Goal: Information Seeking & Learning: Find specific fact

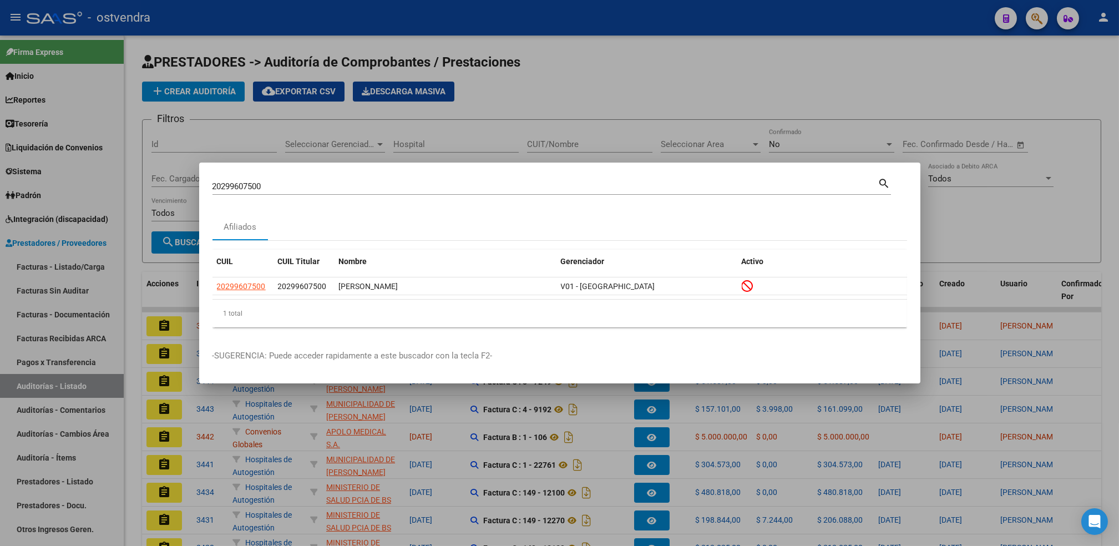
click at [817, 86] on div at bounding box center [559, 273] width 1119 height 546
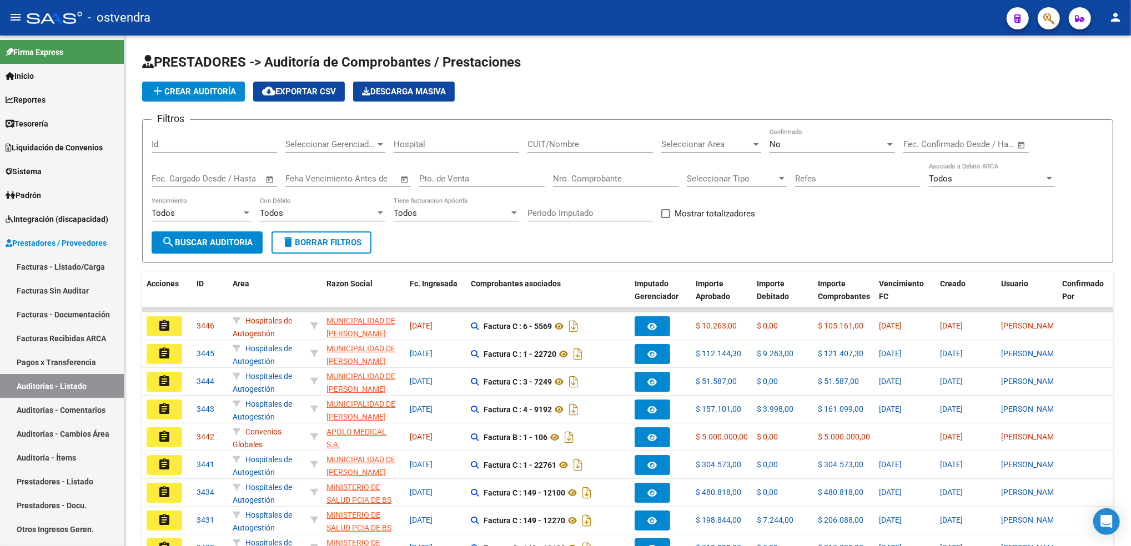
click at [1042, 16] on button "button" at bounding box center [1048, 18] width 22 height 22
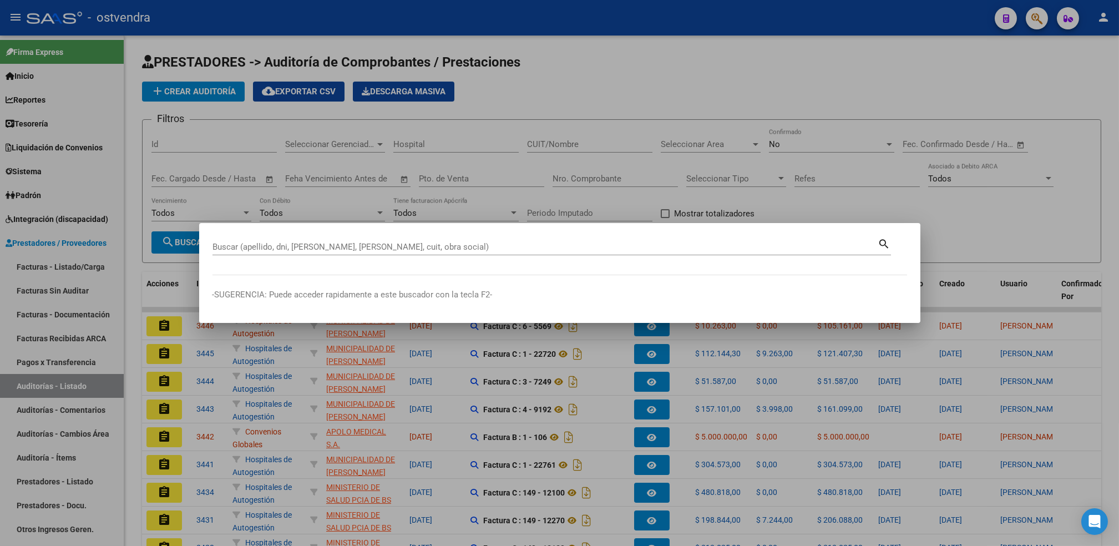
click at [422, 241] on div "Buscar (apellido, dni, [PERSON_NAME], [PERSON_NAME], cuit, obra social)" at bounding box center [546, 247] width 666 height 17
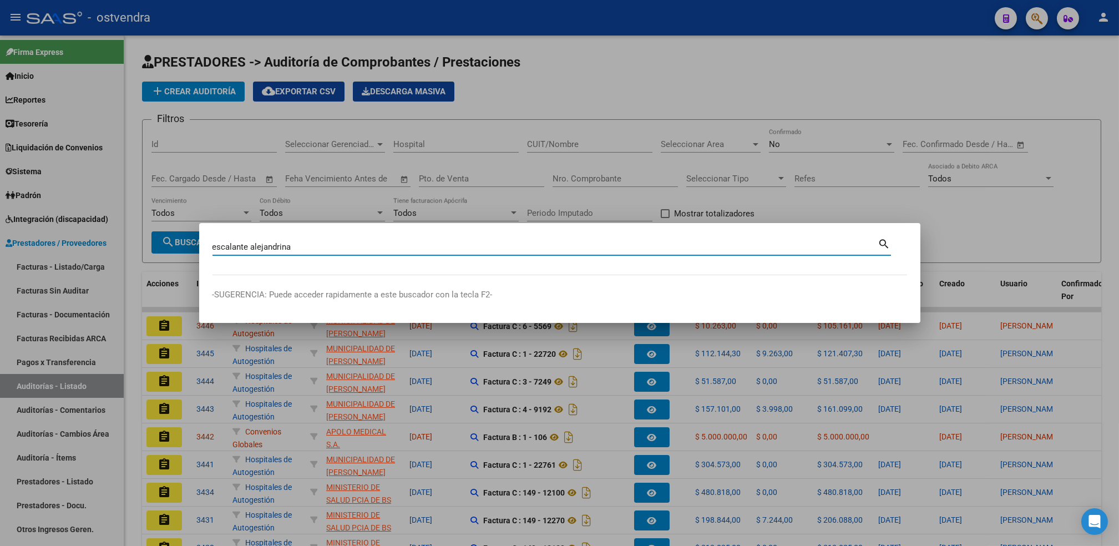
type input "escalante alejandrina"
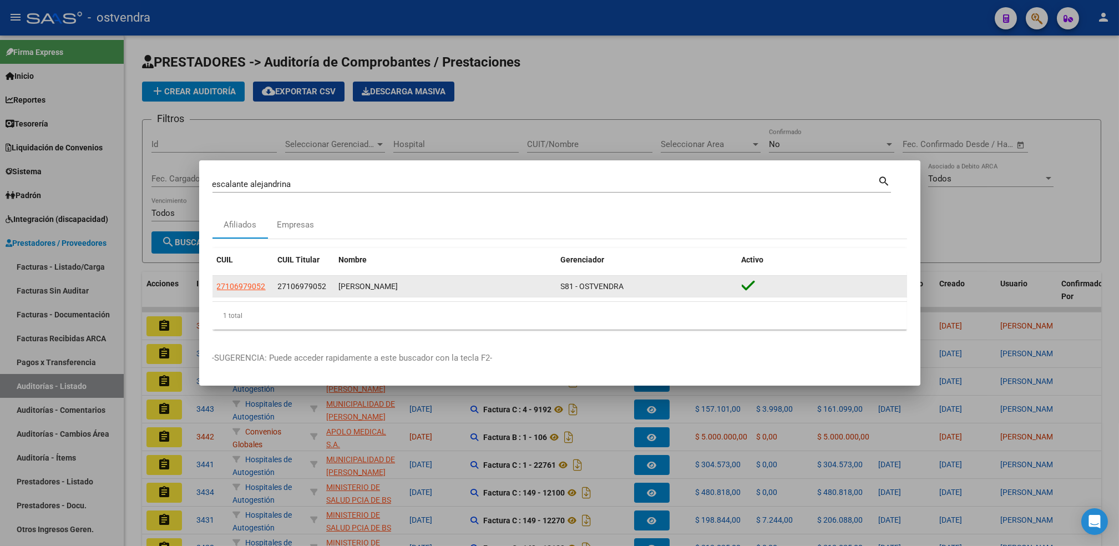
drag, startPoint x: 286, startPoint y: 285, endPoint x: 321, endPoint y: 287, distance: 35.0
click at [321, 287] on span "27106979052" at bounding box center [302, 286] width 49 height 9
copy span "10697905"
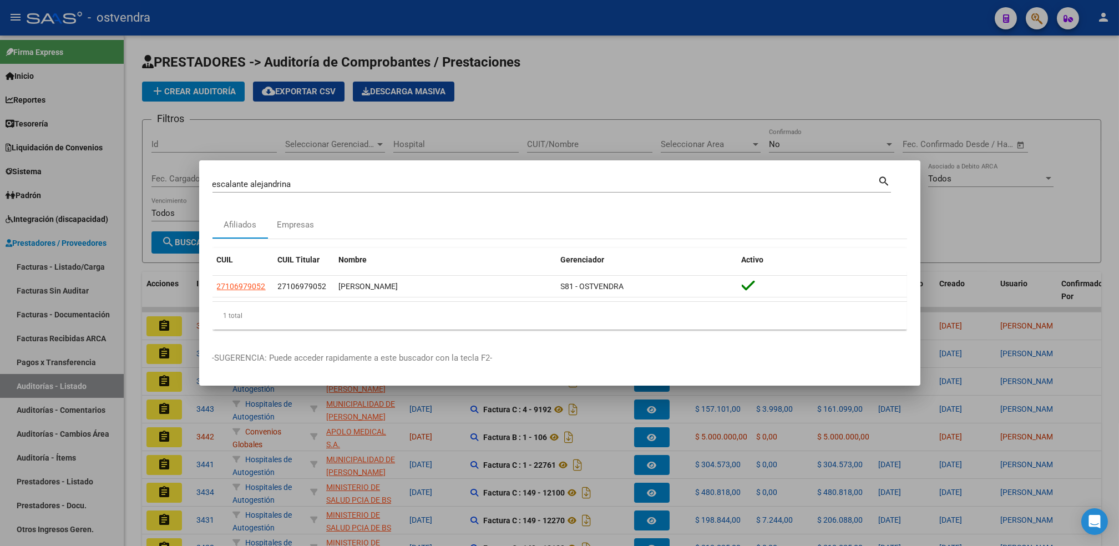
click at [820, 73] on div at bounding box center [559, 273] width 1119 height 546
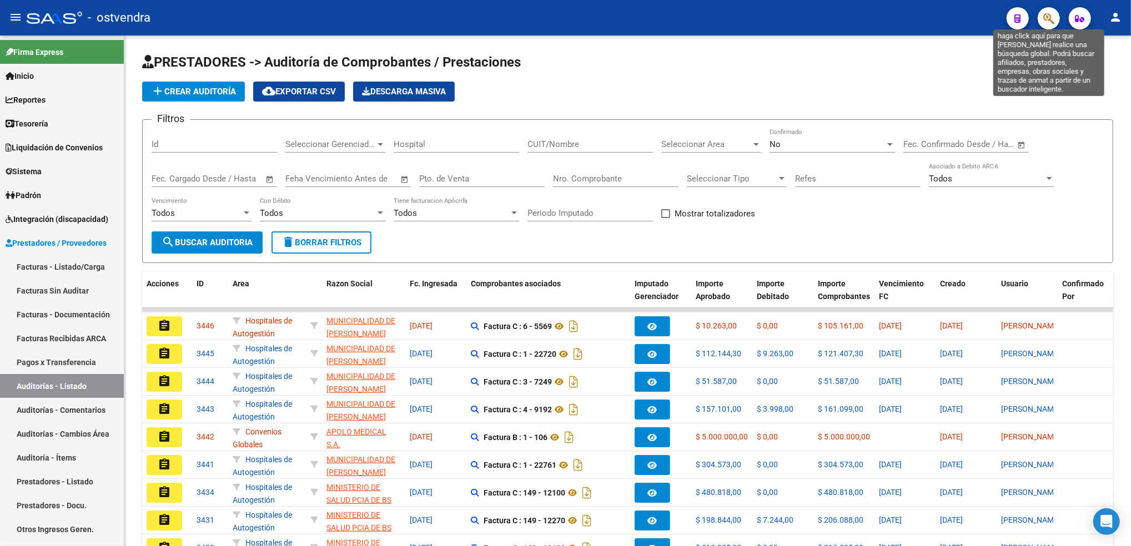
click at [1048, 18] on icon "button" at bounding box center [1048, 18] width 11 height 13
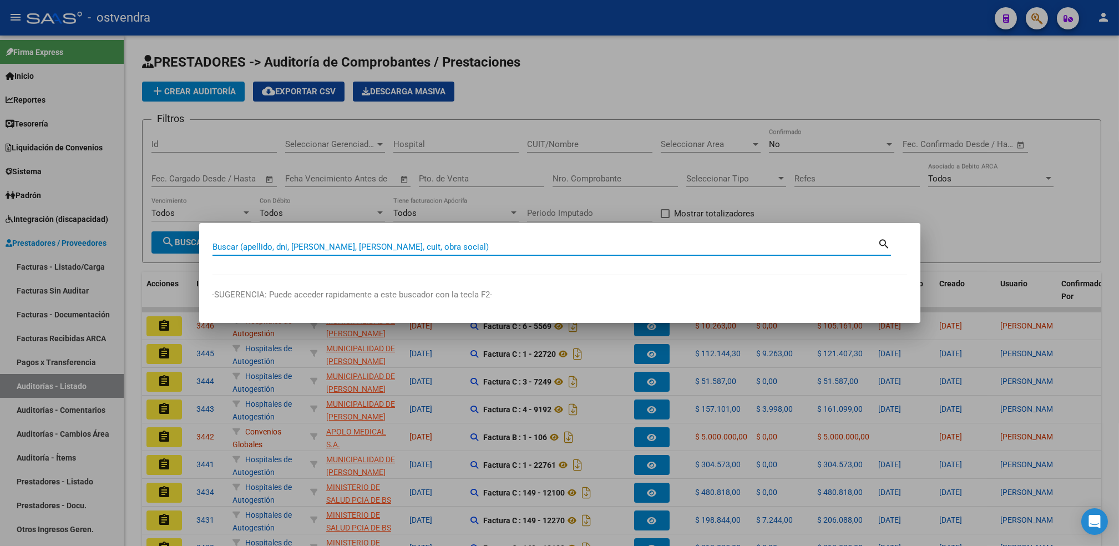
click at [362, 243] on input "Buscar (apellido, dni, [PERSON_NAME], [PERSON_NAME], cuit, obra social)" at bounding box center [546, 247] width 666 height 10
paste input "23303212949"
type input "23303212949"
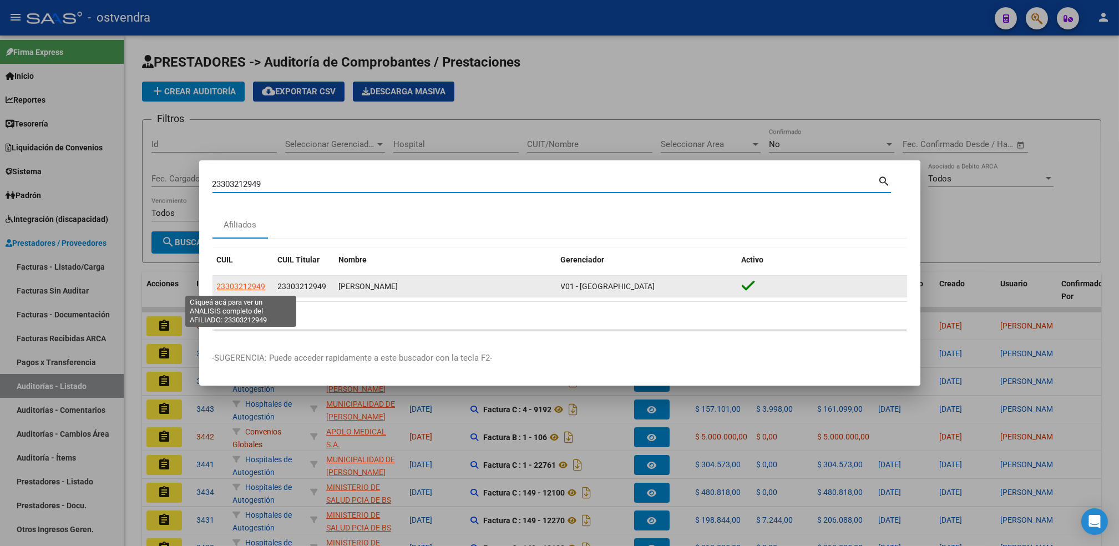
click at [238, 285] on span "23303212949" at bounding box center [241, 286] width 49 height 9
type textarea "23303212949"
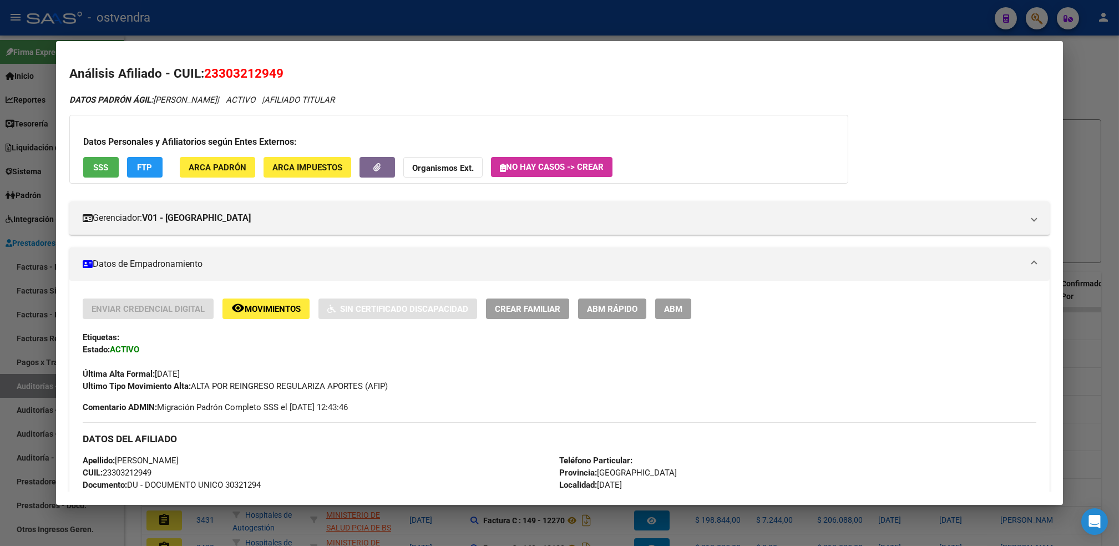
click at [1101, 69] on div at bounding box center [559, 273] width 1119 height 546
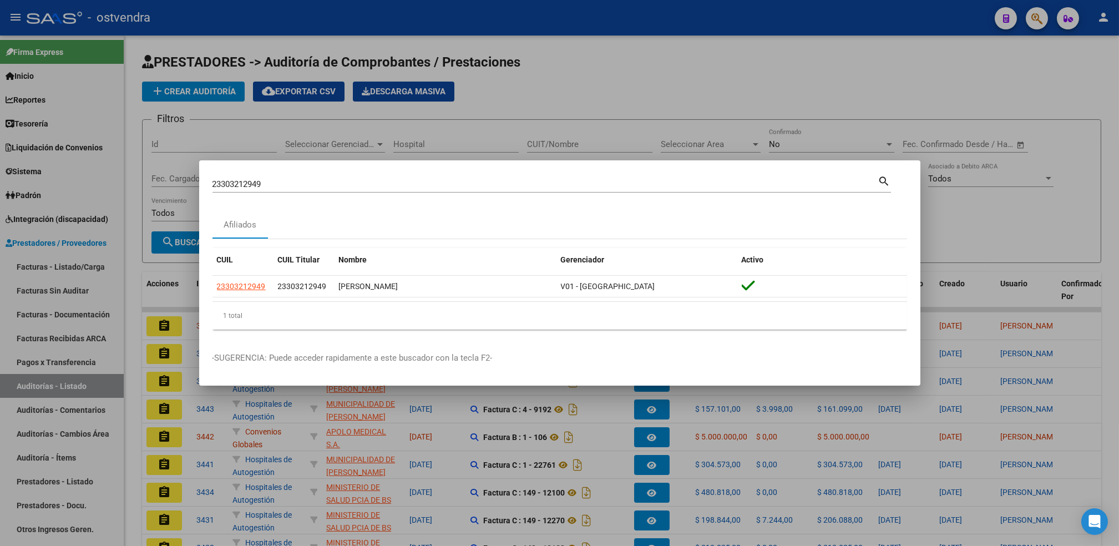
click at [940, 75] on div at bounding box center [559, 273] width 1119 height 546
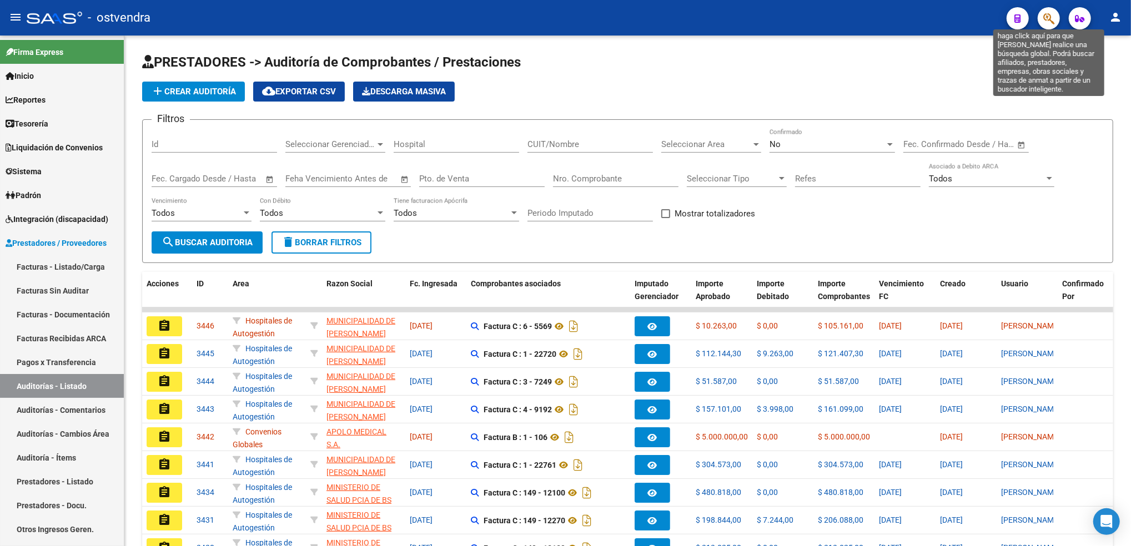
click at [1050, 18] on icon "button" at bounding box center [1048, 18] width 11 height 13
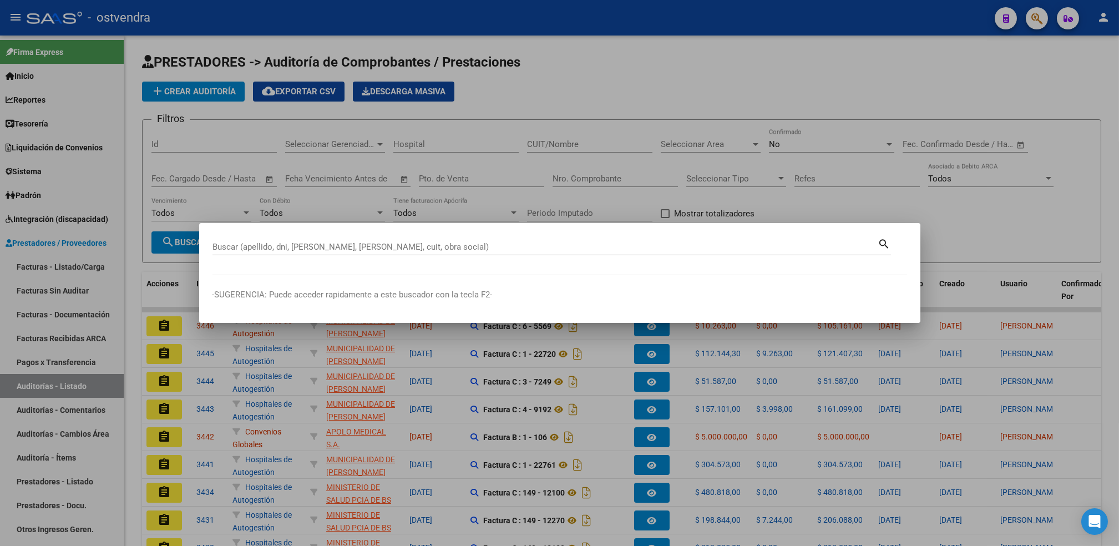
click at [786, 238] on div "Buscar (apellido, dni, [PERSON_NAME], nro traspaso, cuit, obra social) search" at bounding box center [552, 245] width 679 height 19
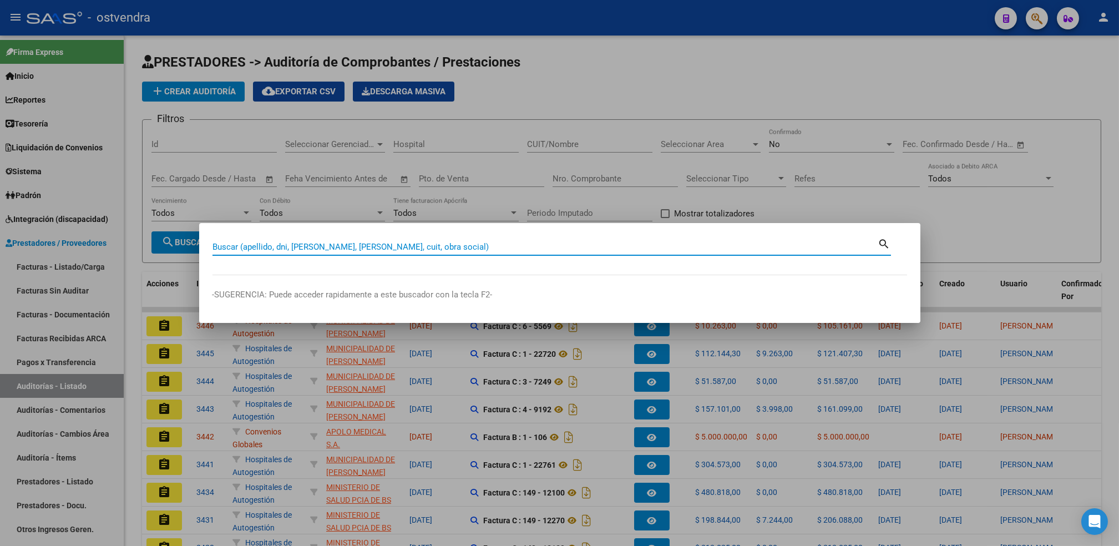
paste input "20301380578"
type input "20301380578"
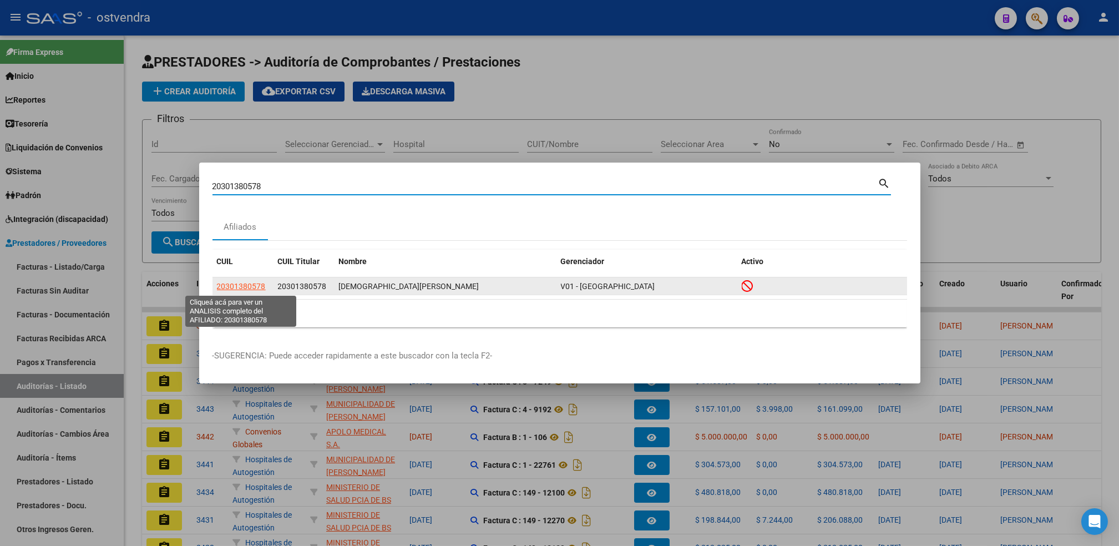
click at [245, 287] on span "20301380578" at bounding box center [241, 286] width 49 height 9
type textarea "20301380578"
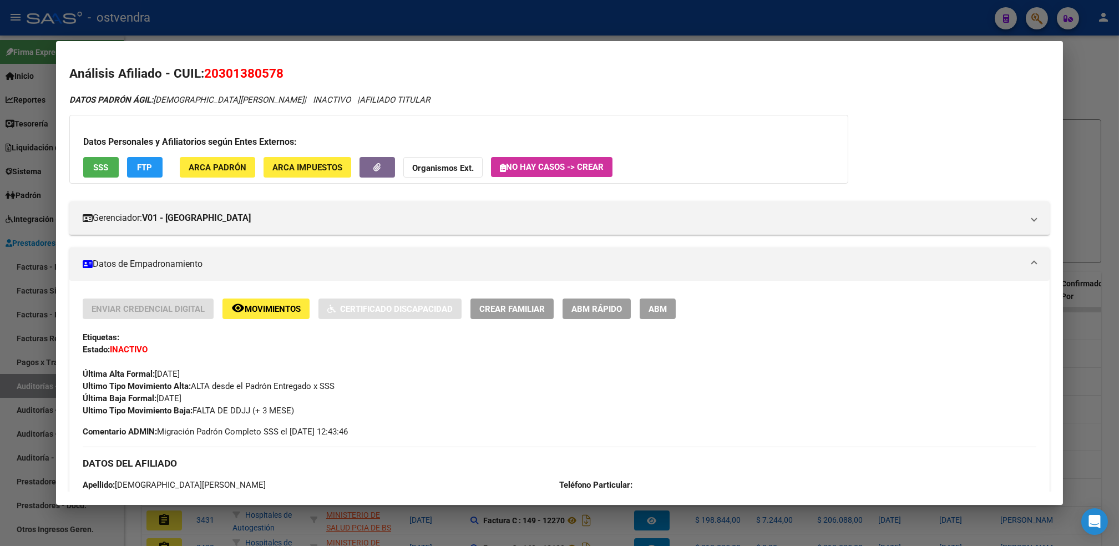
click at [445, 166] on strong "Organismos Ext." at bounding box center [443, 168] width 62 height 10
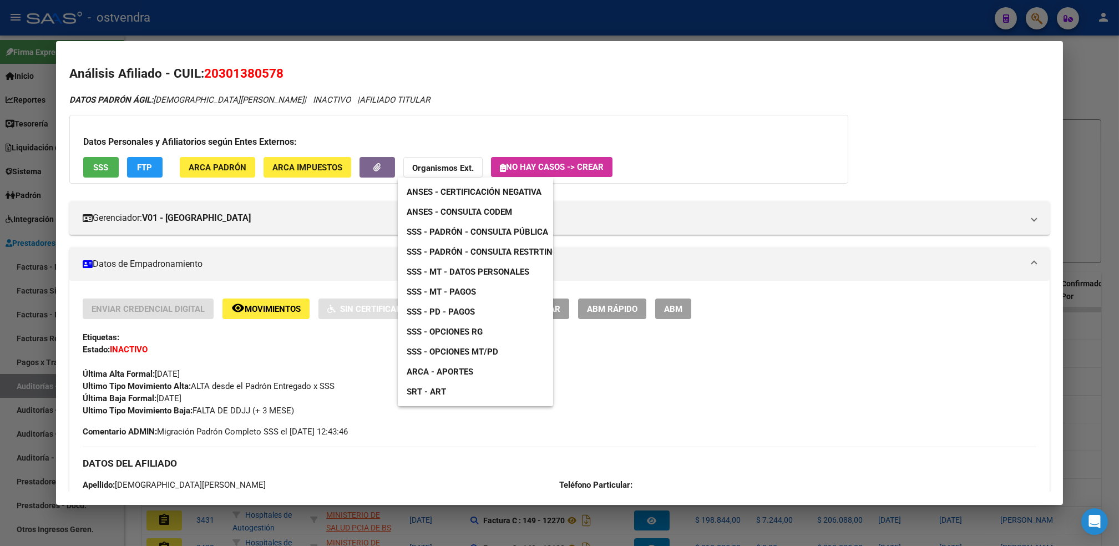
click at [458, 367] on span "ARCA - Aportes" at bounding box center [440, 372] width 67 height 10
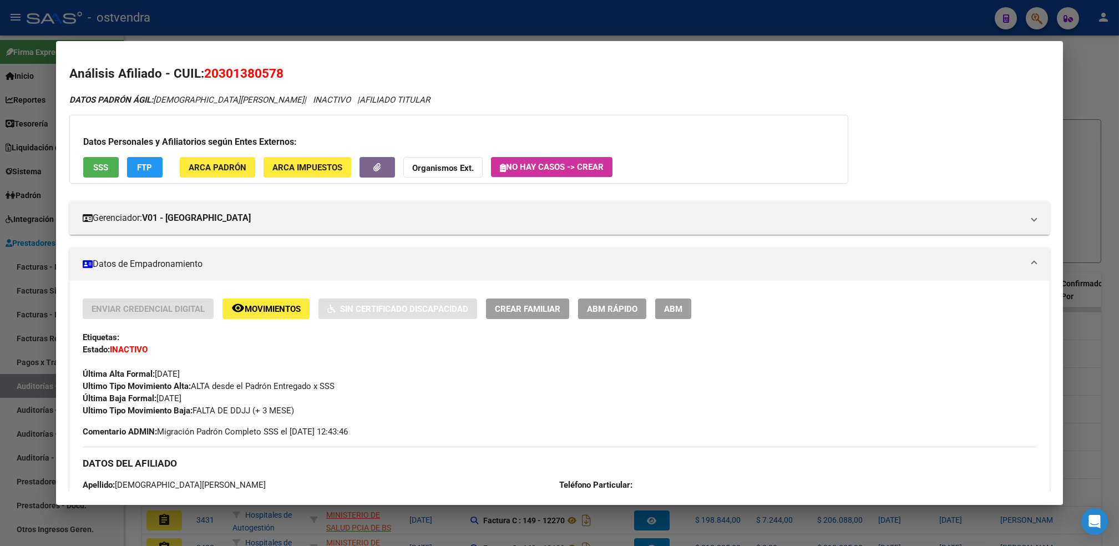
click at [1037, 19] on div at bounding box center [559, 273] width 1119 height 546
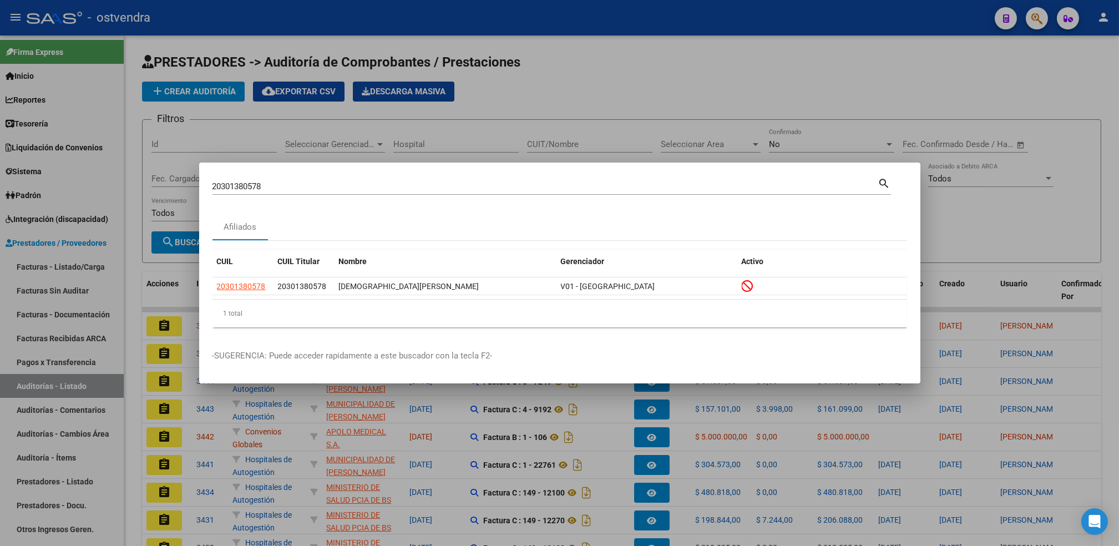
click at [1033, 10] on div at bounding box center [559, 273] width 1119 height 546
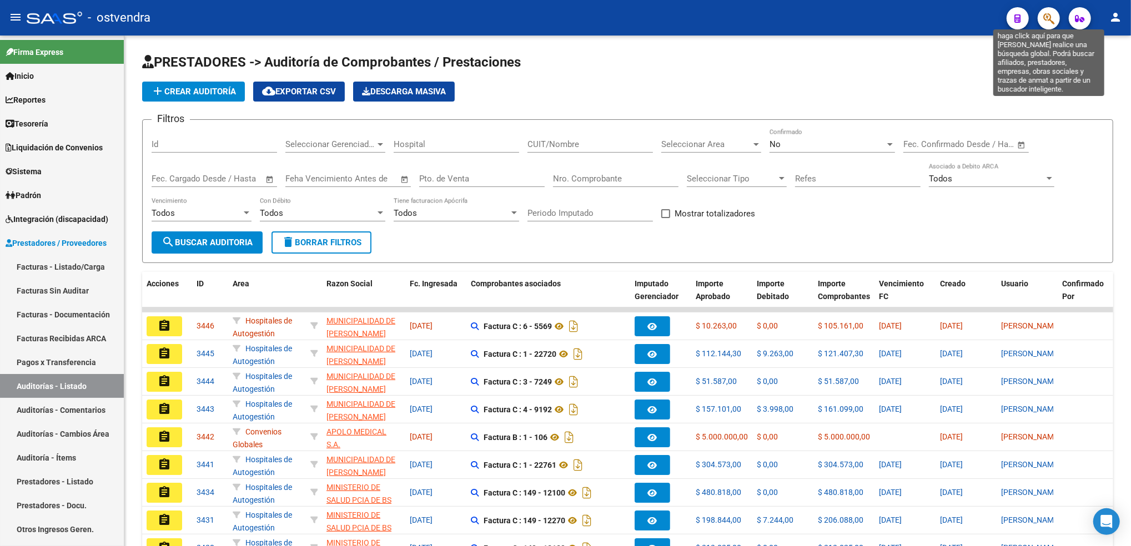
click at [1051, 17] on icon "button" at bounding box center [1048, 18] width 11 height 13
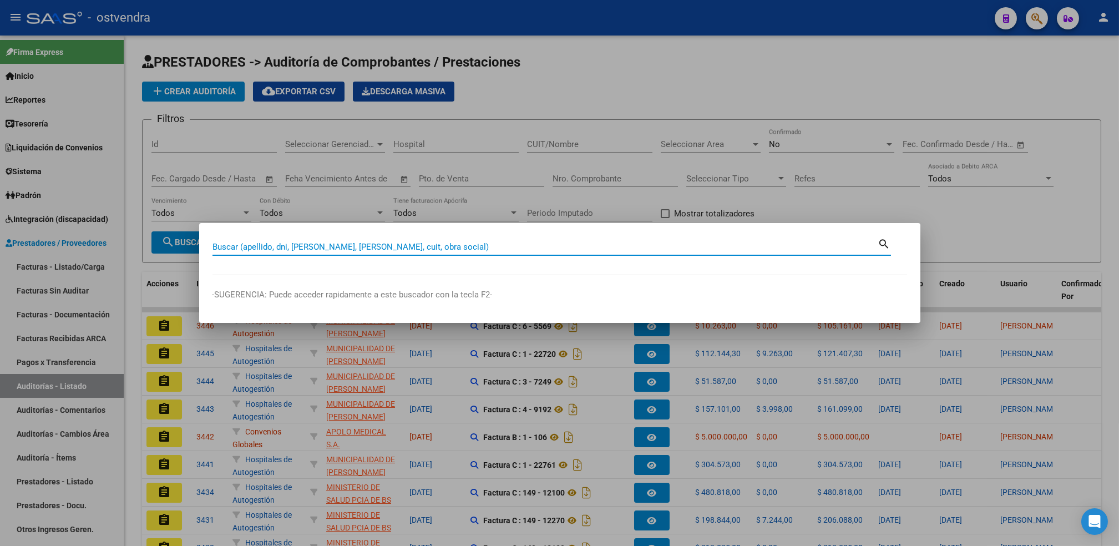
click at [527, 245] on input "Buscar (apellido, dni, [PERSON_NAME], [PERSON_NAME], cuit, obra social)" at bounding box center [546, 247] width 666 height 10
paste input "27298726144"
type input "27298726144"
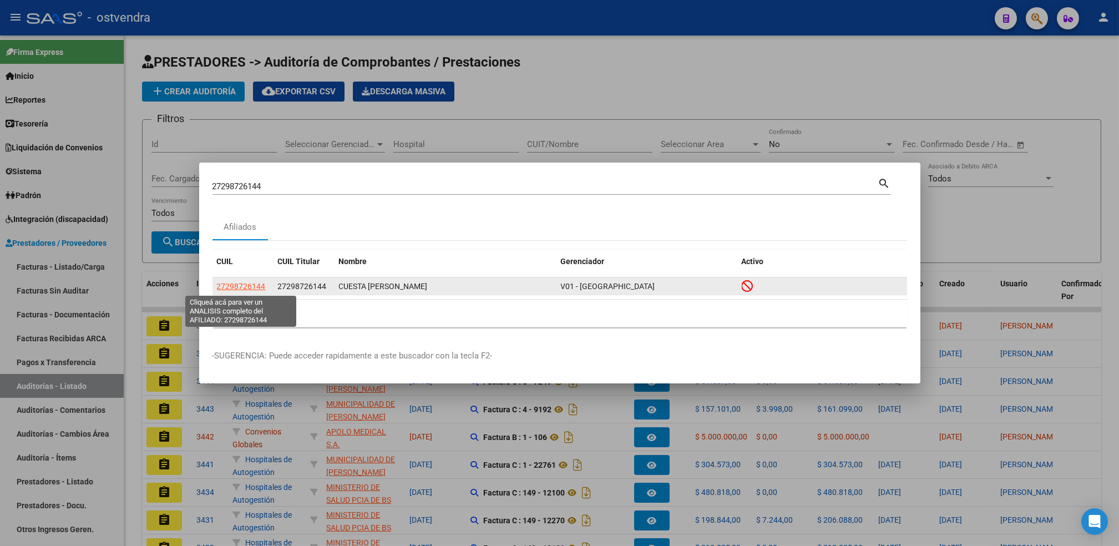
click at [245, 285] on span "27298726144" at bounding box center [241, 286] width 49 height 9
type textarea "27298726144"
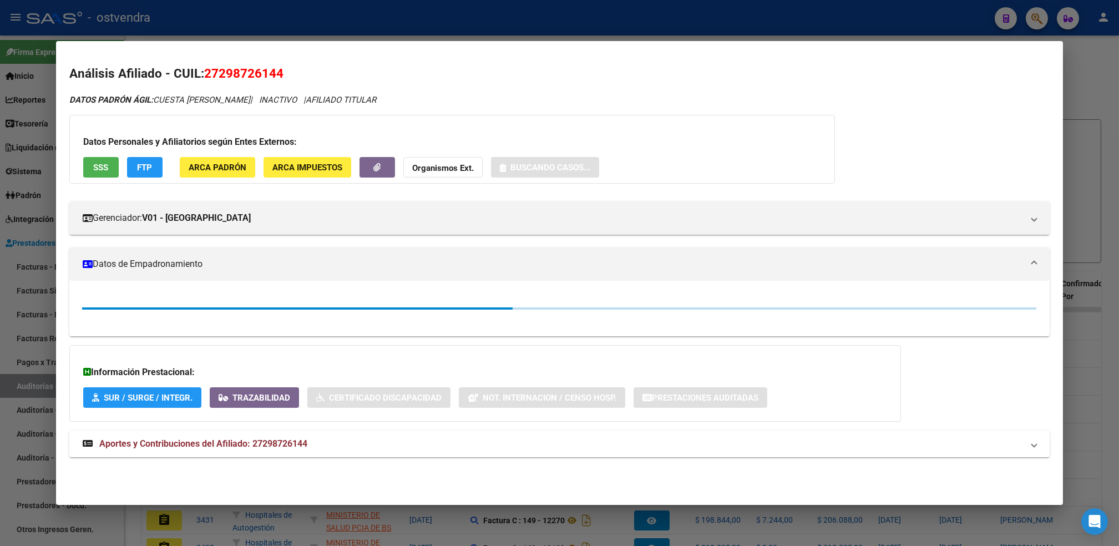
click at [455, 169] on strong "Organismos Ext." at bounding box center [443, 168] width 62 height 10
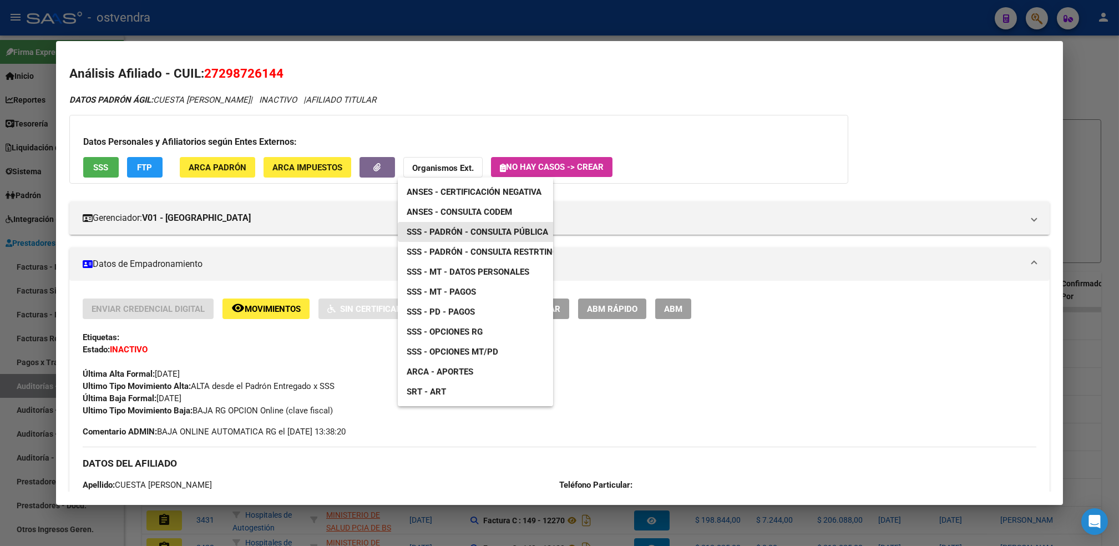
click at [486, 230] on span "SSS - Padrón - Consulta Pública" at bounding box center [478, 232] width 142 height 10
